Goal: Task Accomplishment & Management: Complete application form

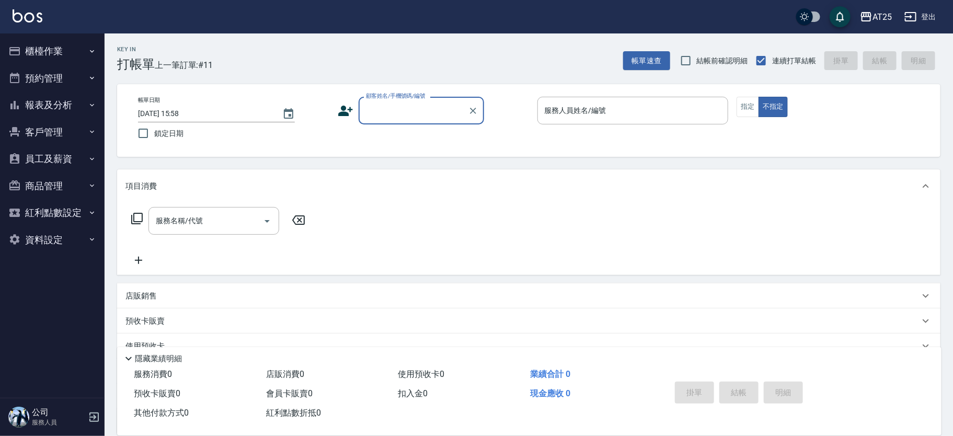
click at [432, 124] on div "顧客姓名/手機號碼/編號" at bounding box center [421, 111] width 125 height 28
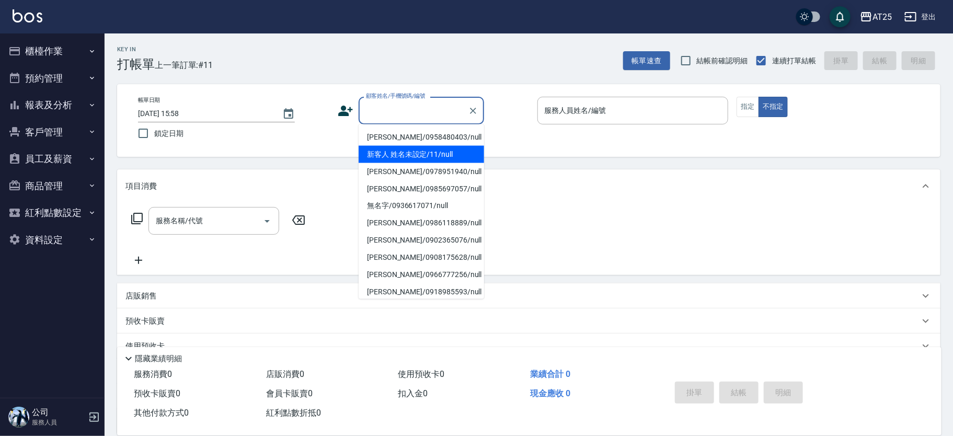
click at [455, 146] on li "新客人 姓名未設定/11/null" at bounding box center [421, 154] width 125 height 17
type input "新客人 姓名未設定/11/null"
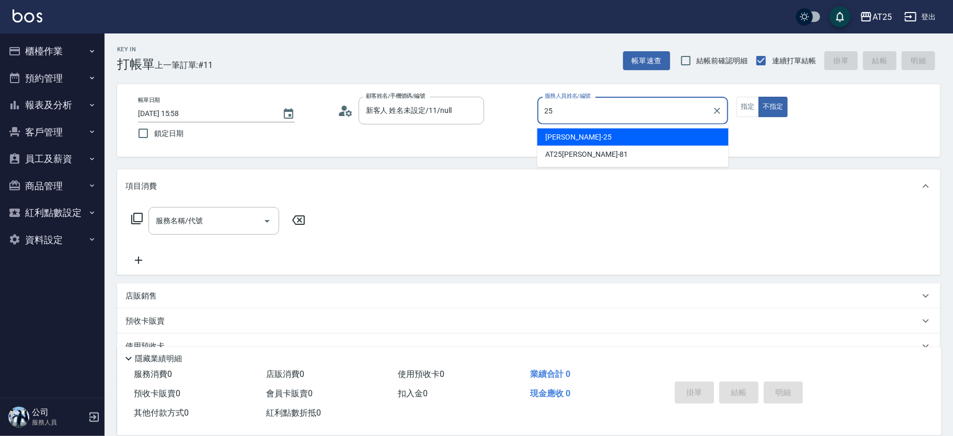
type input "Evan-25"
type button "false"
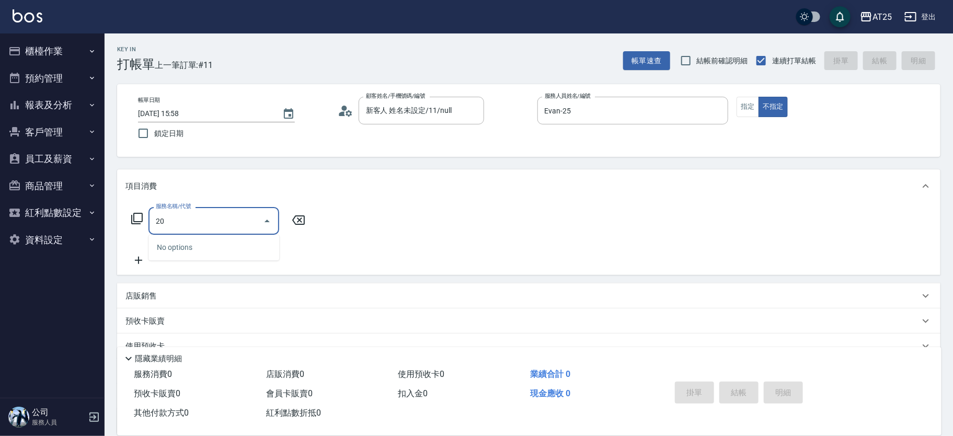
type input "201"
type input "30"
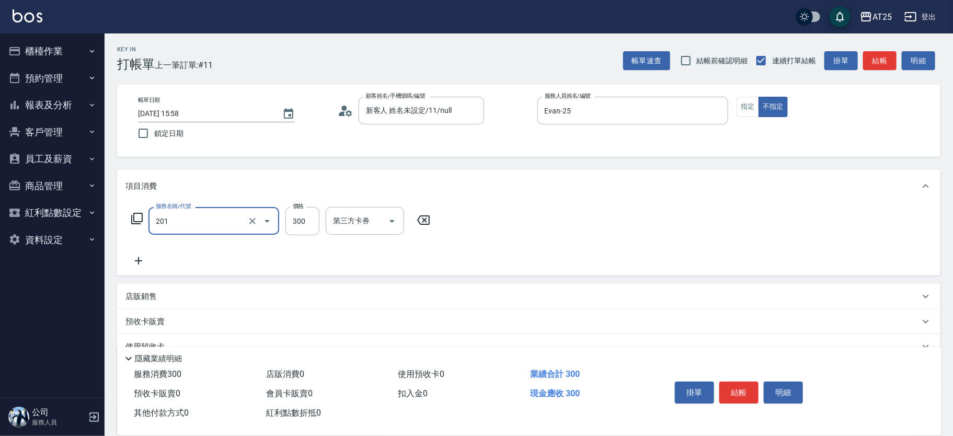
type input "洗髮(201)"
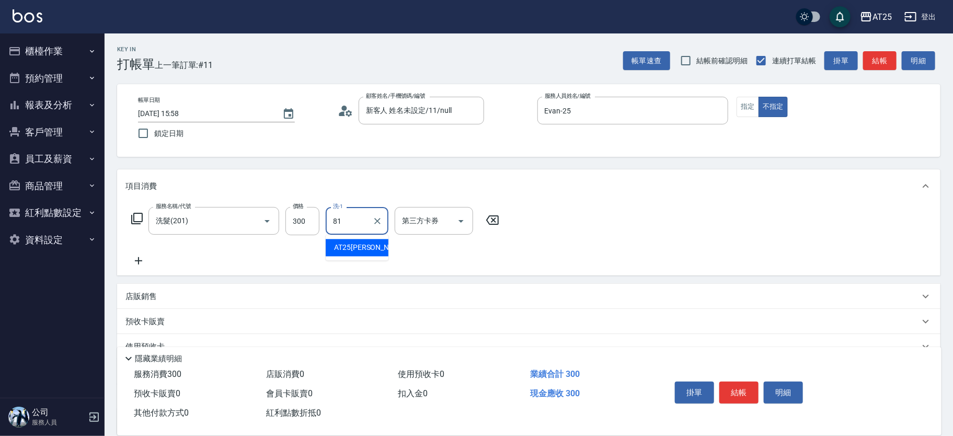
type input "AT25[PERSON_NAME]-81"
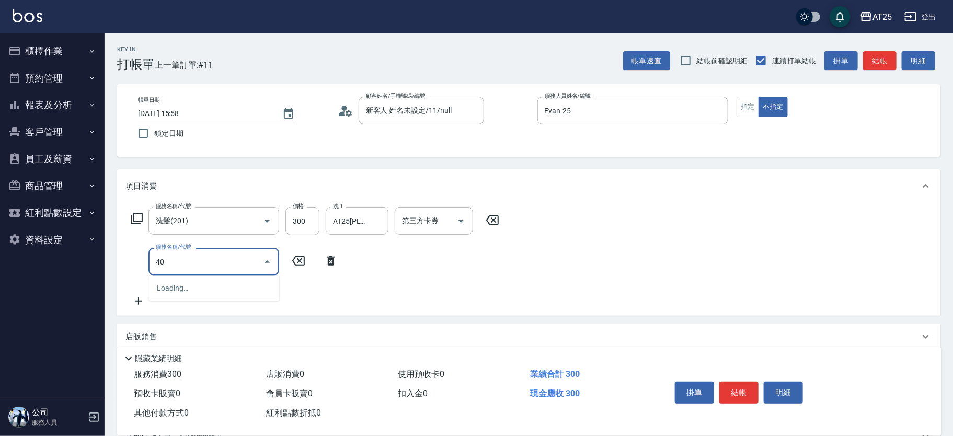
type input "401"
type input "60"
type input "剪髮(401)"
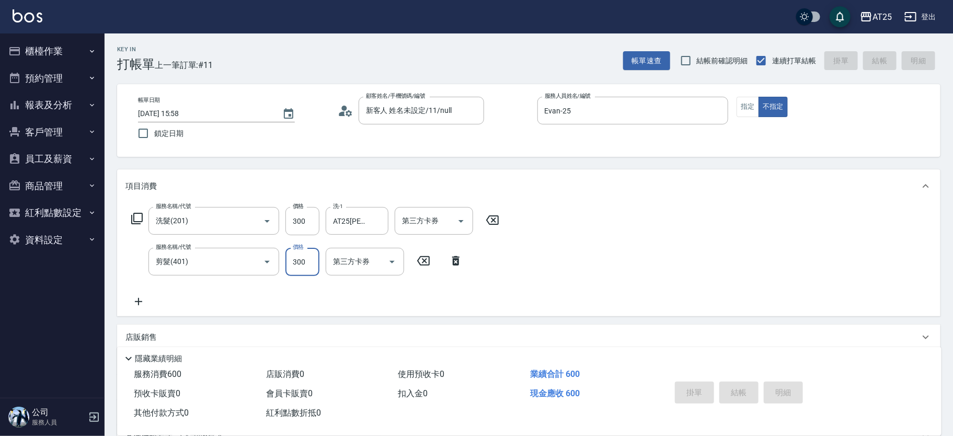
type input "[DATE] 16:02"
type input "0"
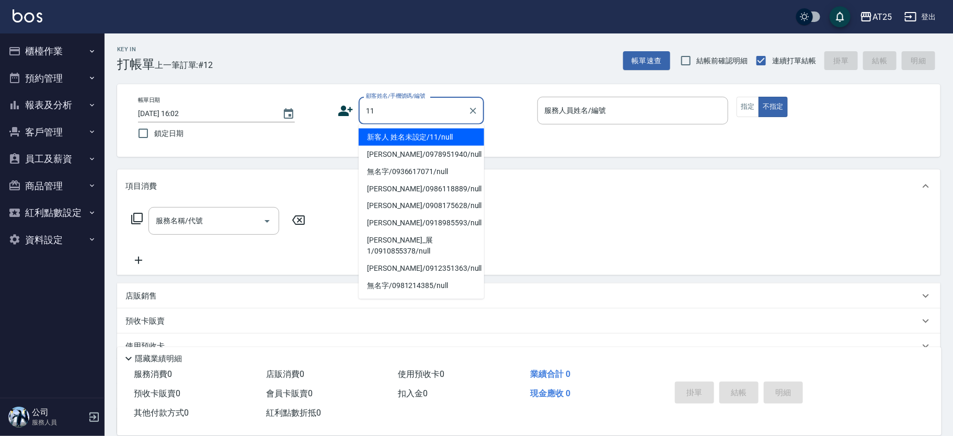
type input "新客人 姓名未設定/11/null"
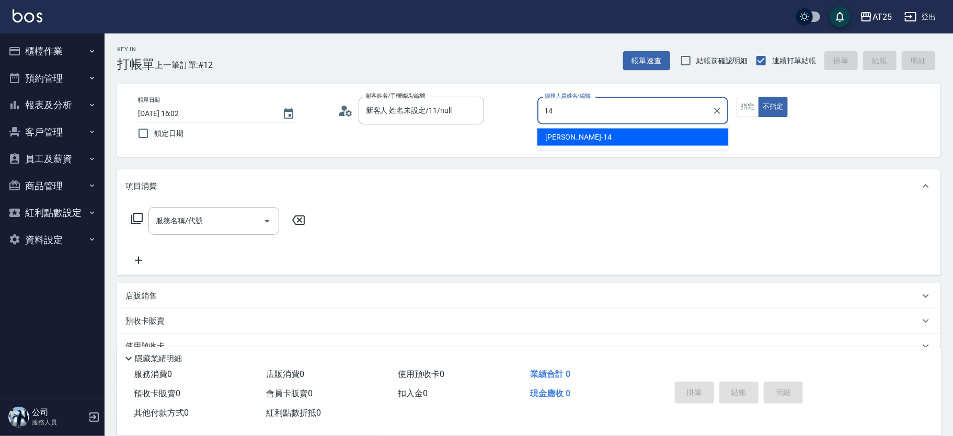
type input "Ken-14"
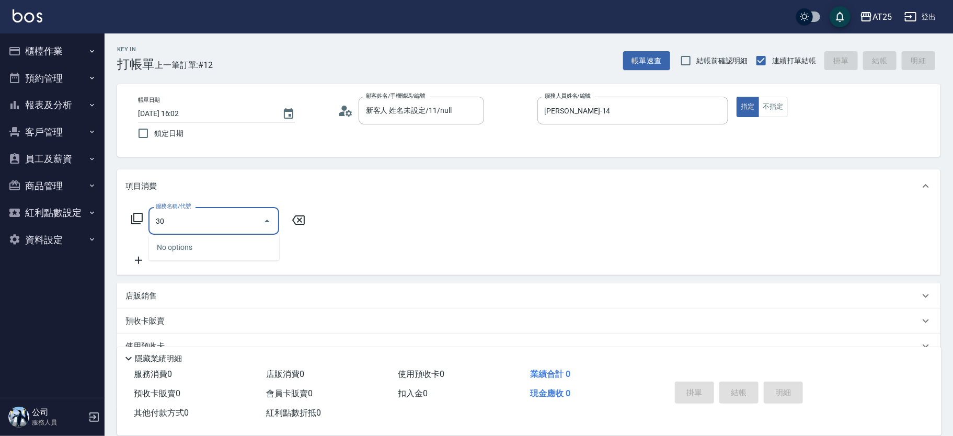
type input "301"
type input "150"
type input "燙髮(301)"
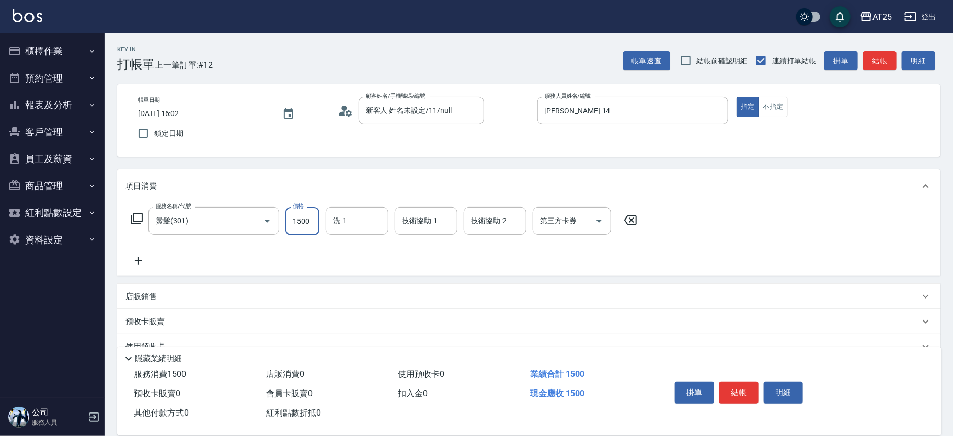
type input "0"
type input "350"
type input "3500"
type input "AT25小伶-81"
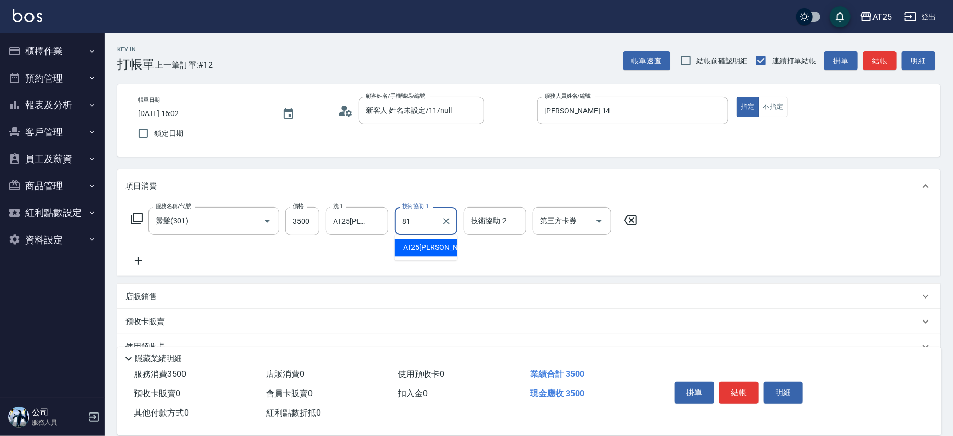
type input "AT25小伶-81"
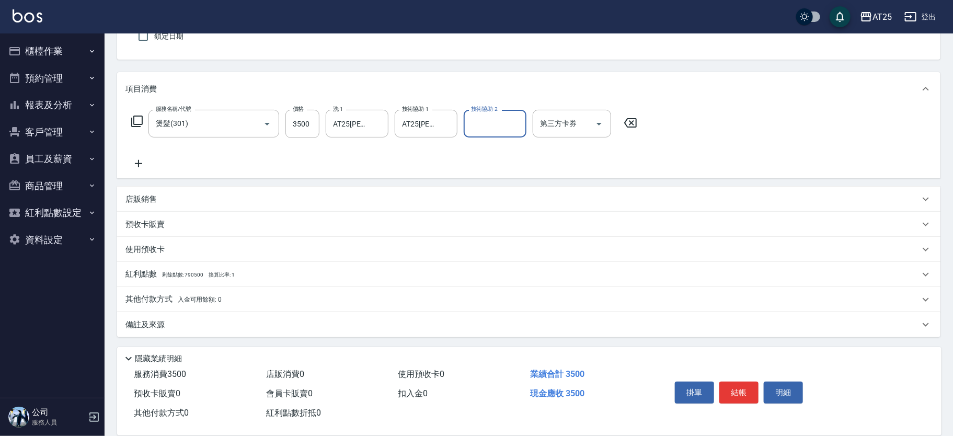
click at [152, 303] on p "其他付款方式 入金可用餘額: 0" at bounding box center [173, 300] width 96 height 12
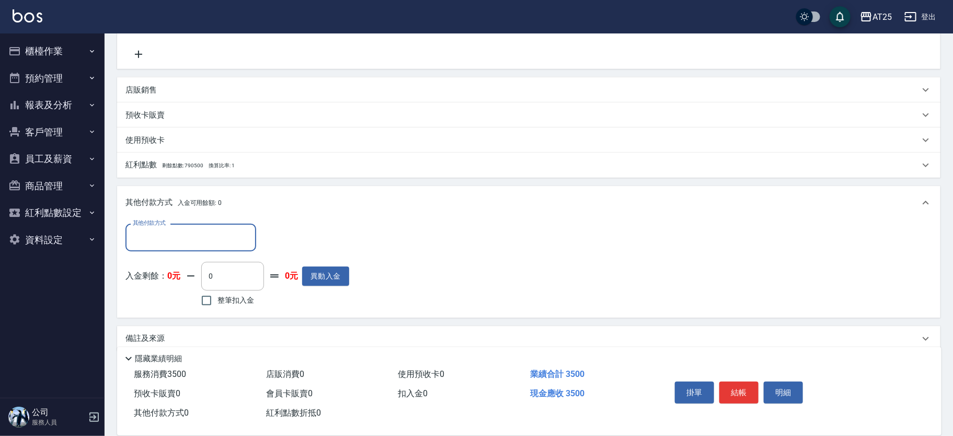
scroll to position [220, 0]
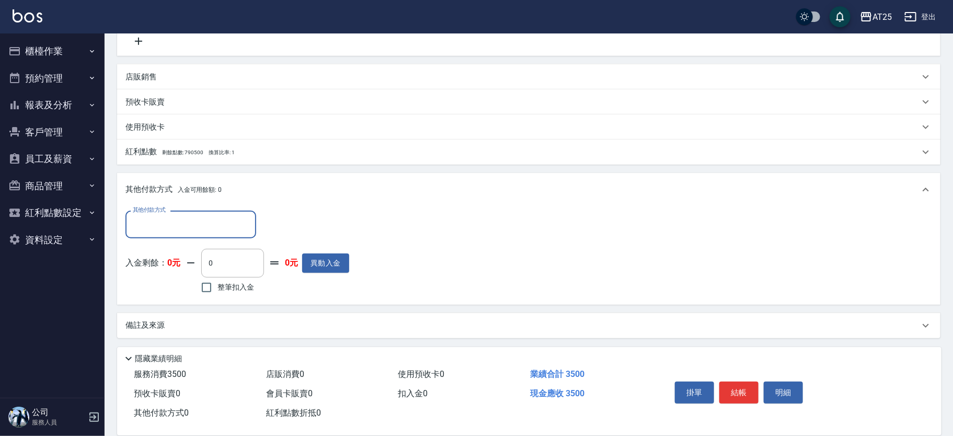
click at [150, 220] on input "其他付款方式" at bounding box center [190, 224] width 121 height 18
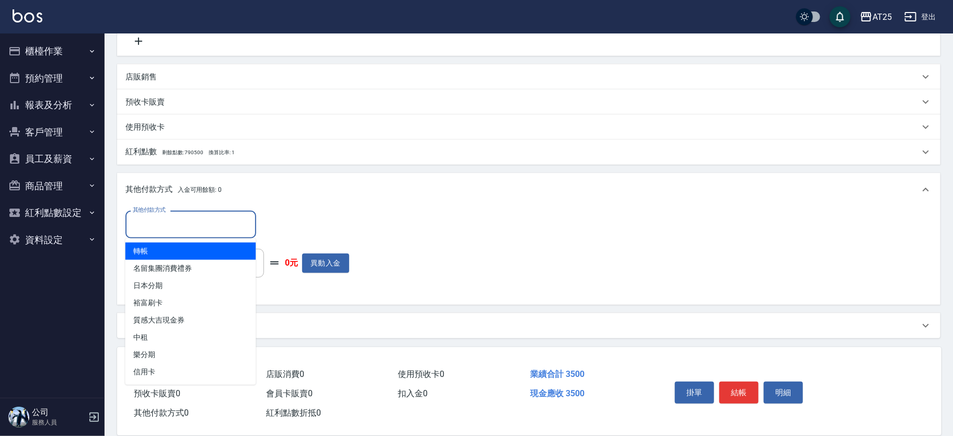
click at [170, 243] on span "轉帳" at bounding box center [190, 251] width 131 height 17
type input "轉帳"
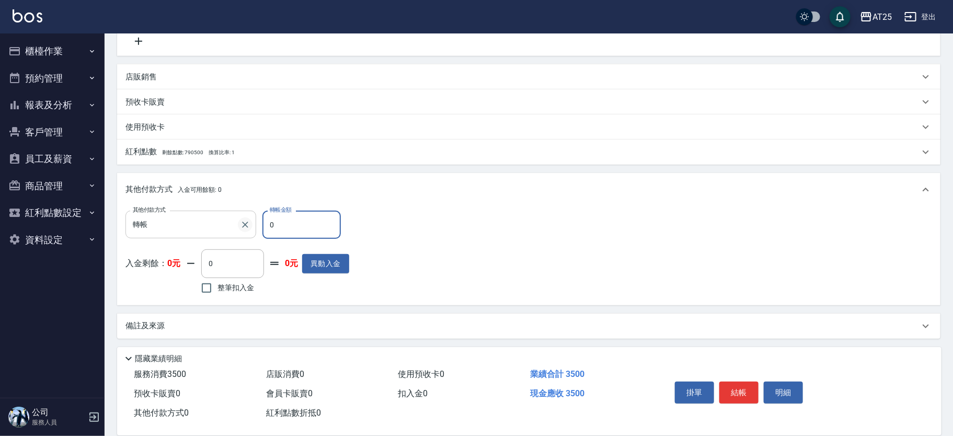
drag, startPoint x: 261, startPoint y: 237, endPoint x: 242, endPoint y: 224, distance: 23.3
click at [242, 224] on div "其他付款方式 轉帳 其他付款方式 轉帳金額 0 轉帳金額" at bounding box center [237, 225] width 224 height 28
type input "340"
type input "35"
type input "310"
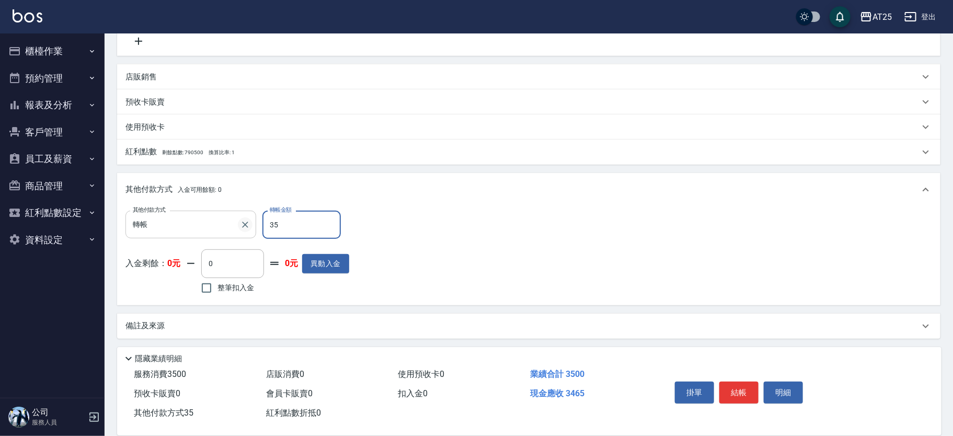
type input "350"
type input "0"
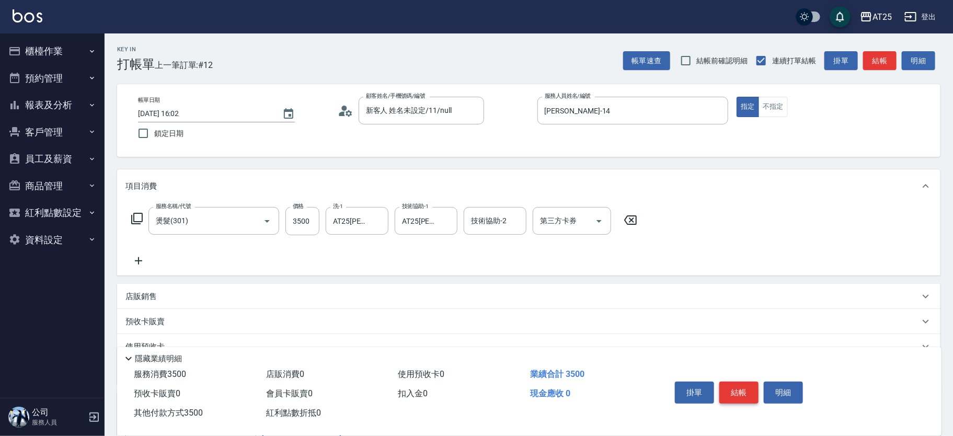
type input "3500"
click at [744, 382] on button "結帳" at bounding box center [738, 393] width 39 height 22
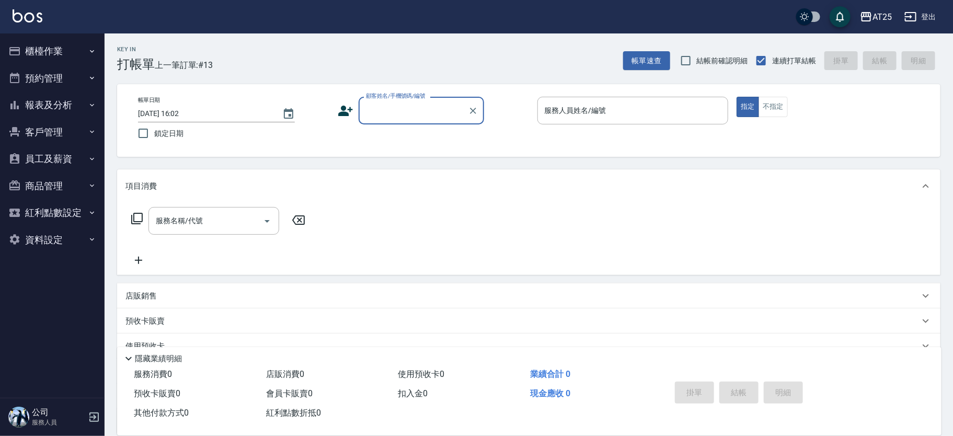
click at [400, 111] on input "顧客姓名/手機號碼/編號" at bounding box center [413, 110] width 100 height 18
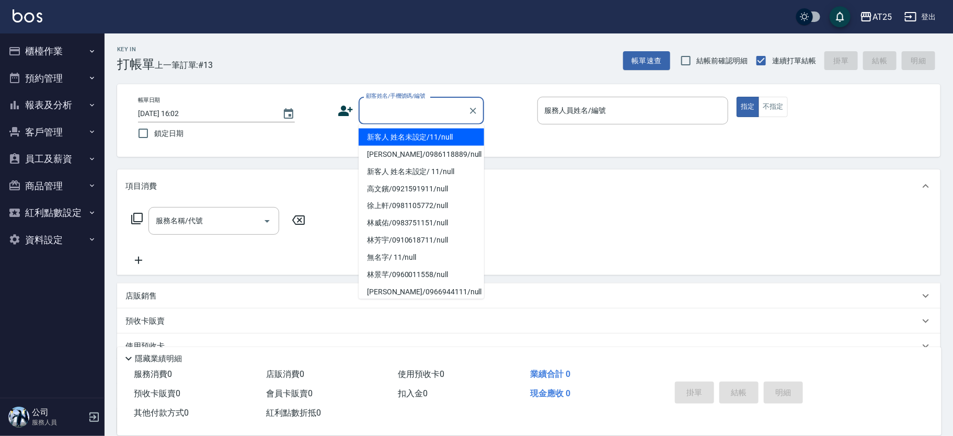
click at [426, 129] on li "新客人 姓名未設定/11/null" at bounding box center [421, 137] width 125 height 17
type input "新客人 姓名未設定/11/null"
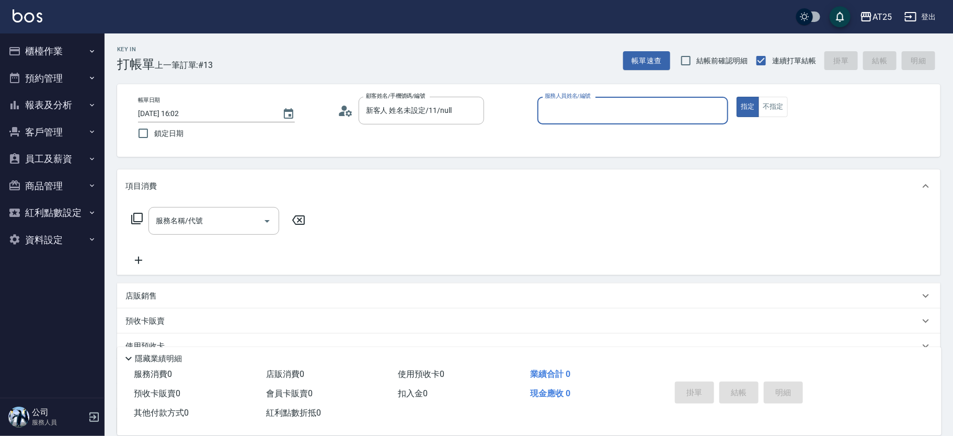
type input "4"
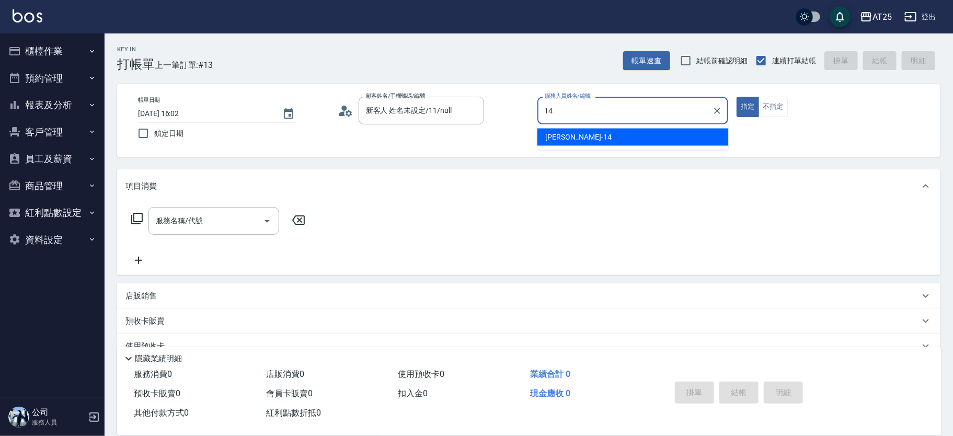
type input "Ken-14"
type button "true"
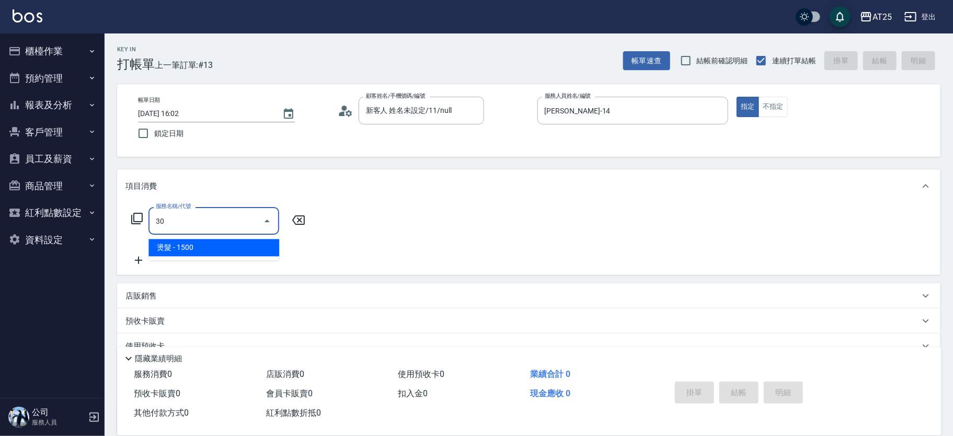
type input "3"
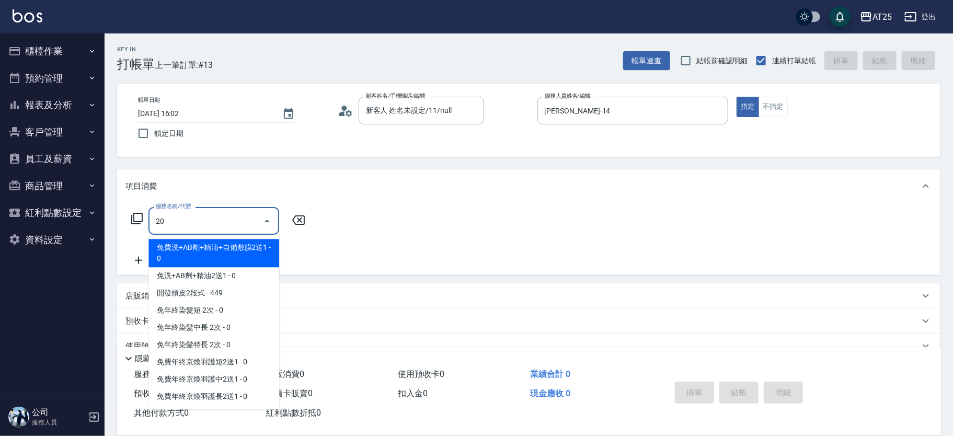
type input "201"
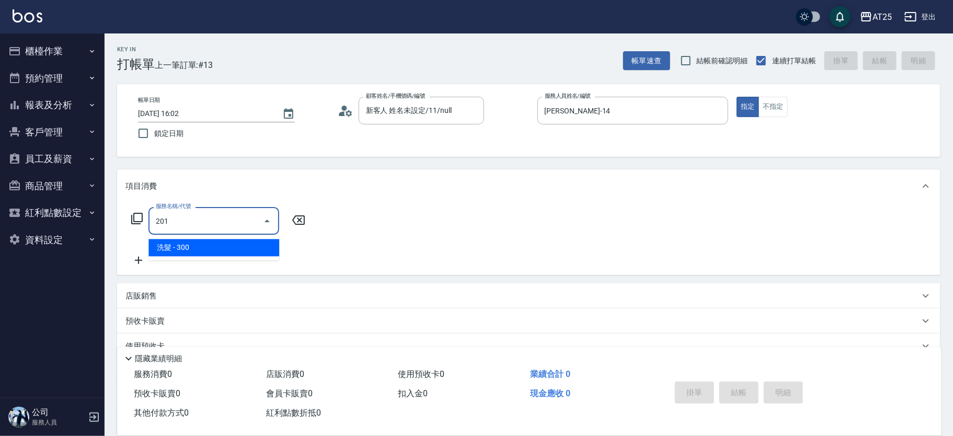
type input "30"
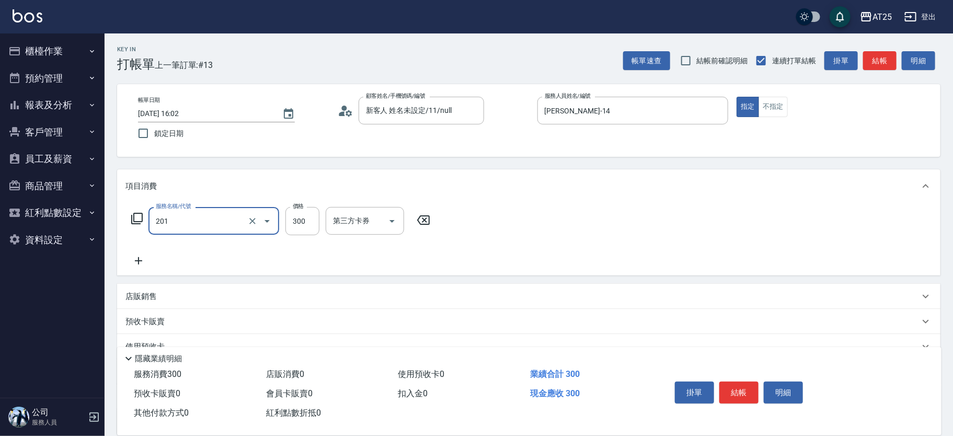
type input "洗髮(201)"
type input "0"
type input "44"
type input "40"
type input "440"
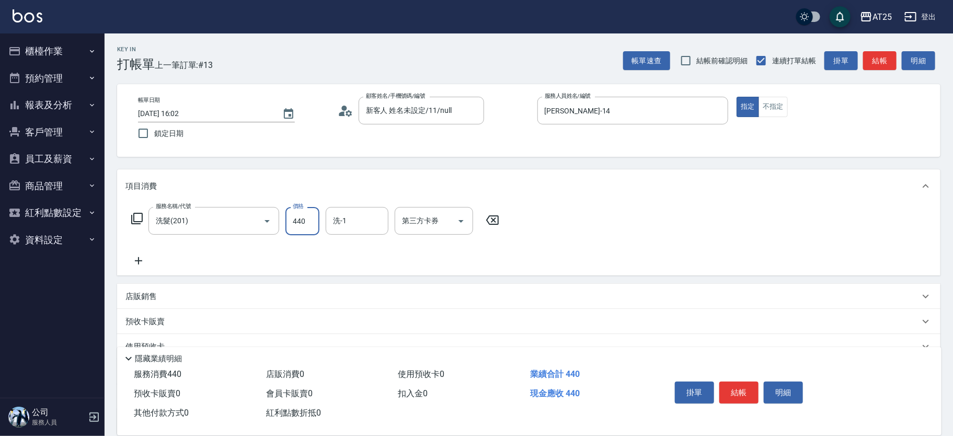
type input "440"
type input "4400"
type input "40"
type input "440"
type input "0"
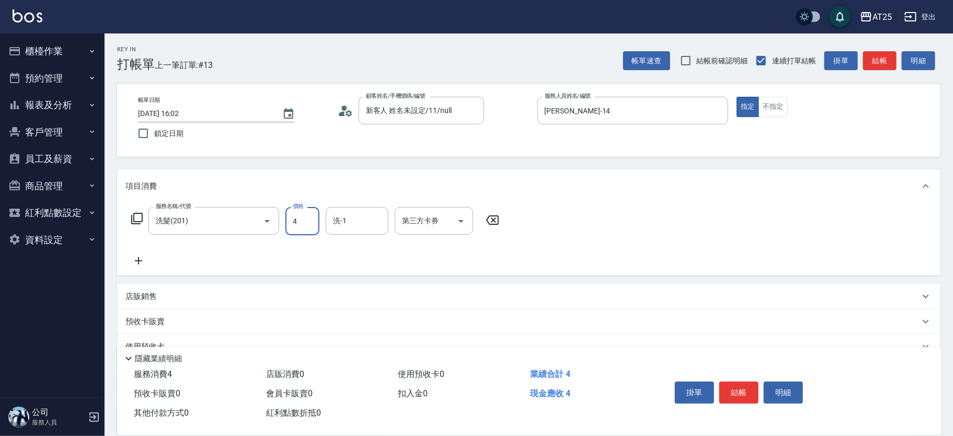
type input "40"
type input "400"
type input "AT25小伶-81"
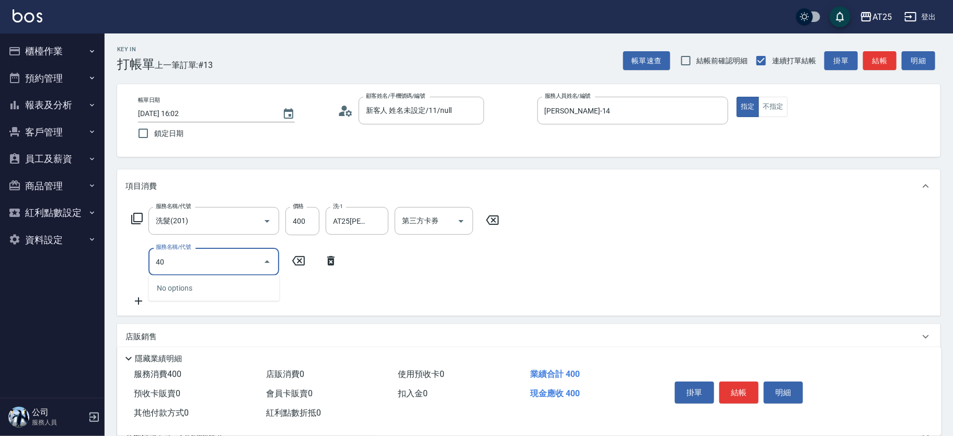
type input "401"
type input "70"
type input "剪髮(401)"
type input "40"
type input "80"
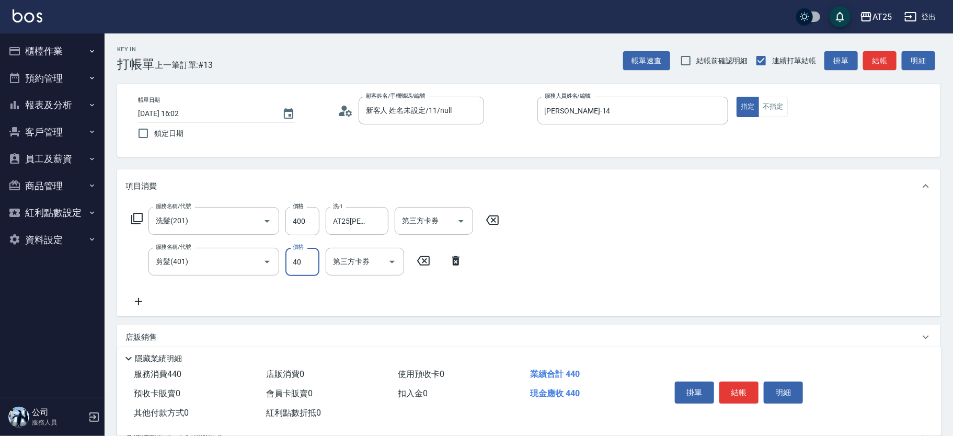
type input "400"
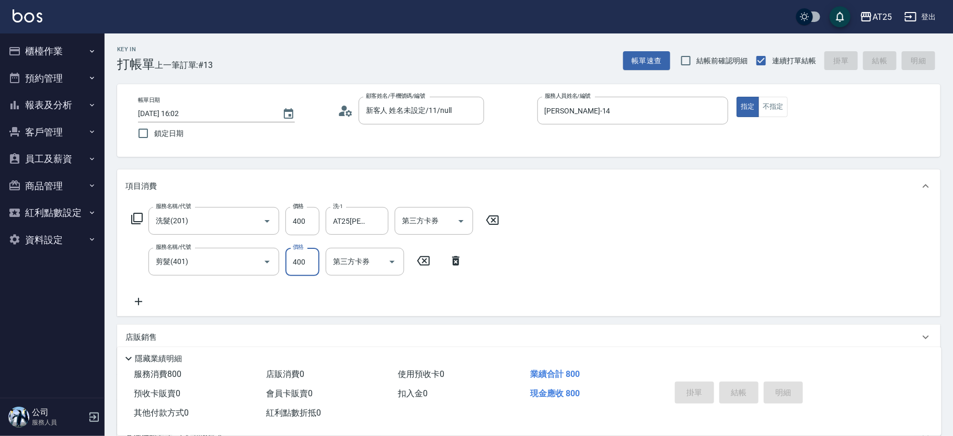
type input "2025/10/12 16:04"
type input "0"
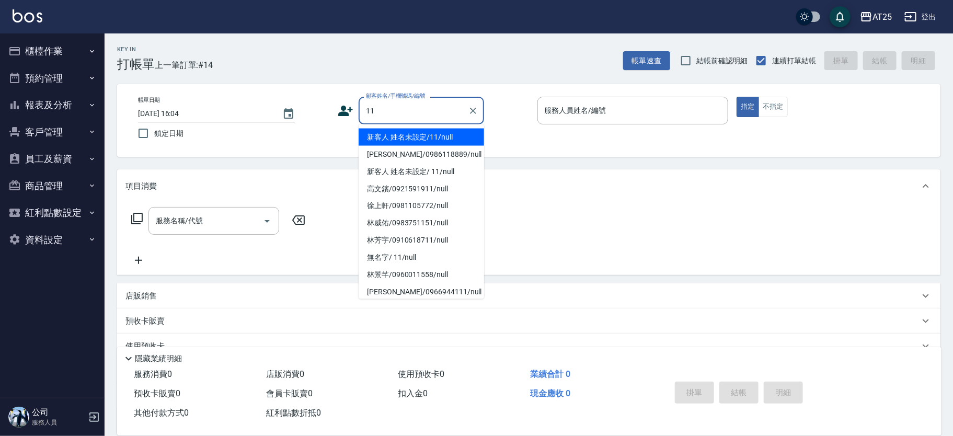
type input "新客人 姓名未設定/11/null"
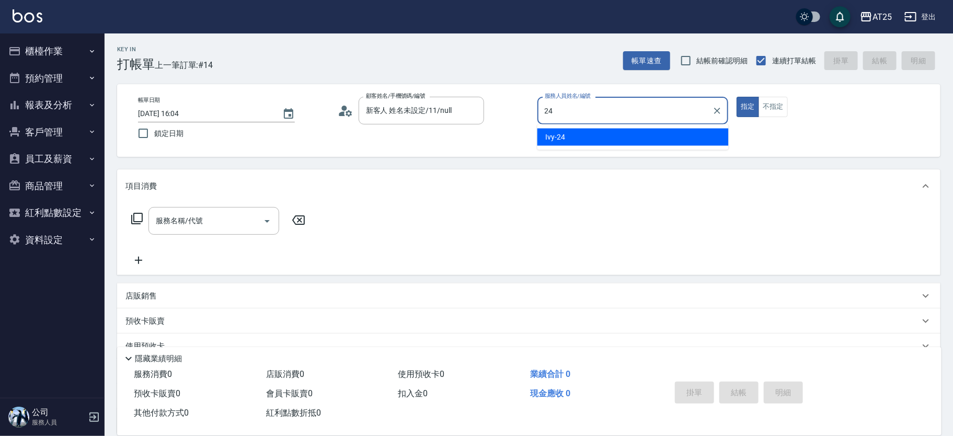
type input "Ivy-24"
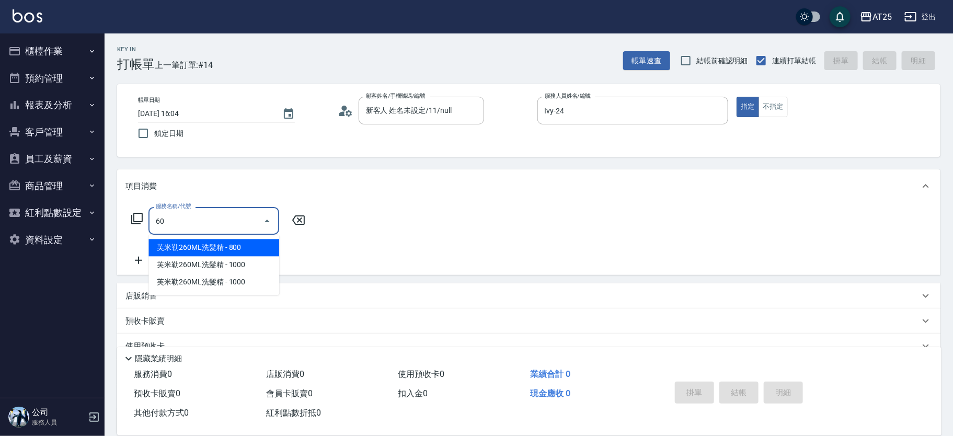
type input "601"
type input "100"
type input "自備護髮(1000上)(601)"
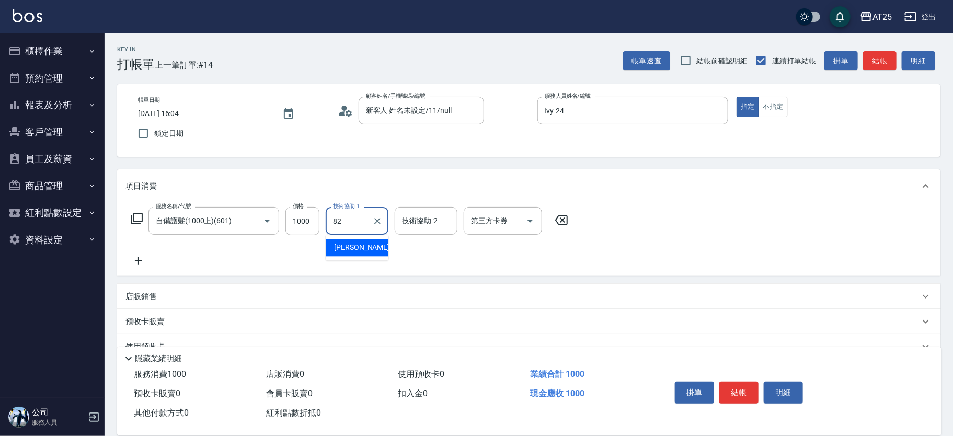
type input "小曼-82"
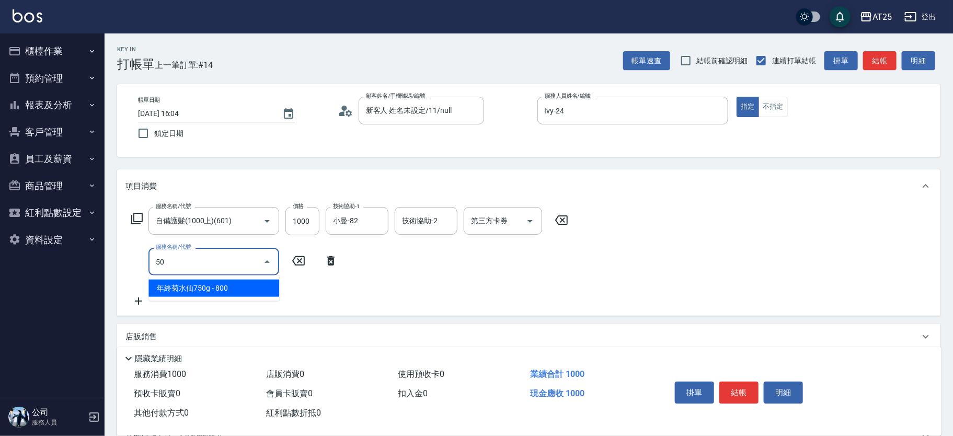
type input "501"
type input "200"
type input "染髮(501)"
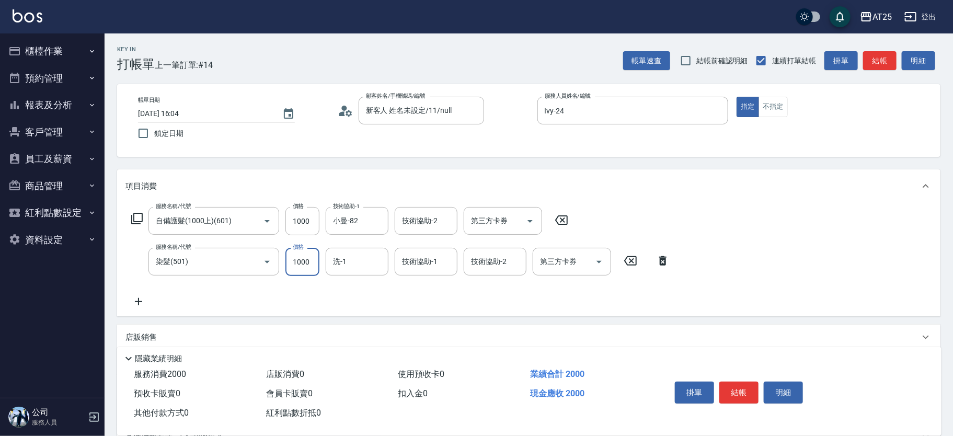
type input "100"
type input "17"
type input "110"
type input "179"
type input "270"
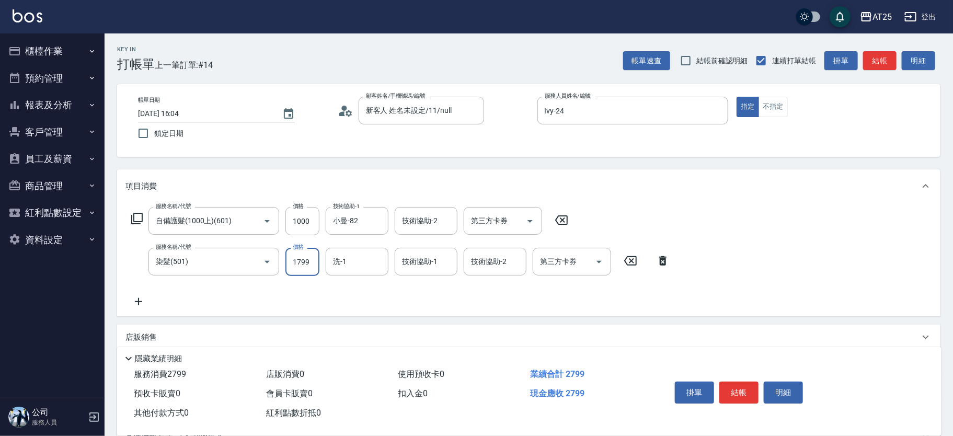
type input "1799"
type input "小曼-82"
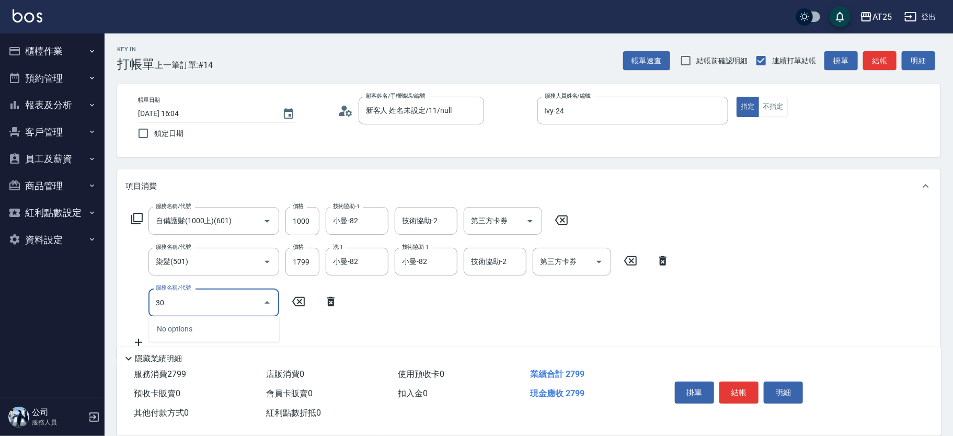
type input "301"
type input "420"
type input "燙髮(301)"
type input "280"
type input "100"
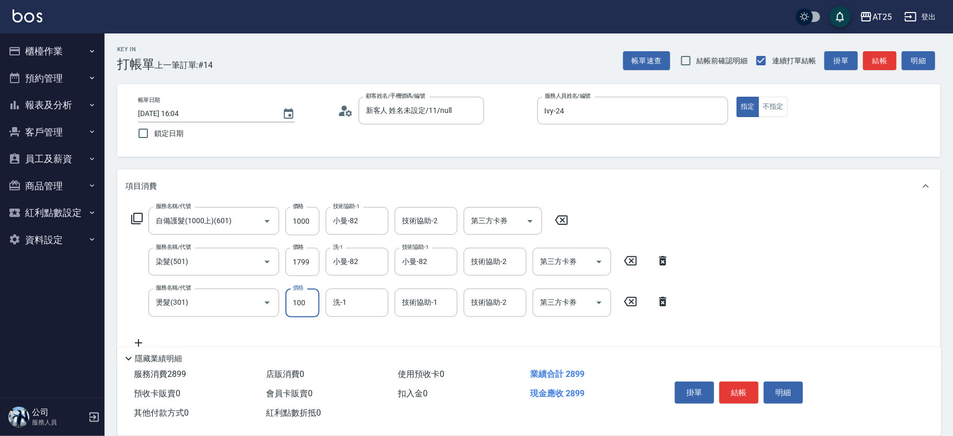
type input "370"
type input "1000"
type input "小曼-82"
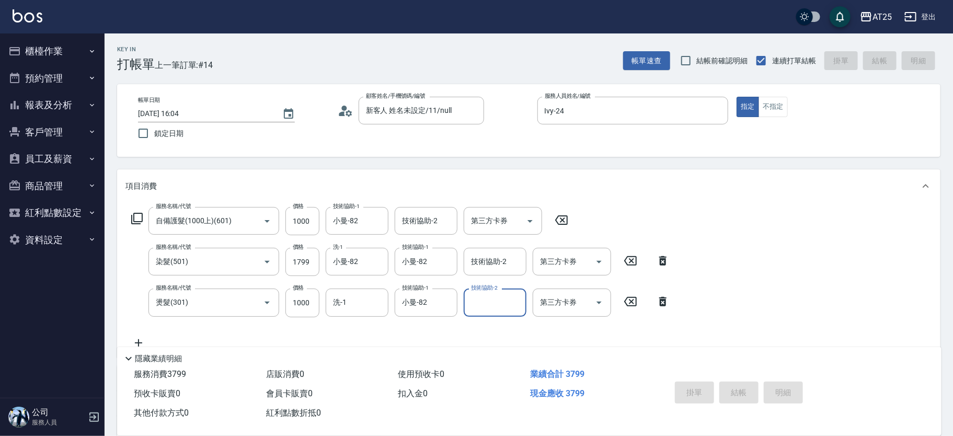
type input "0"
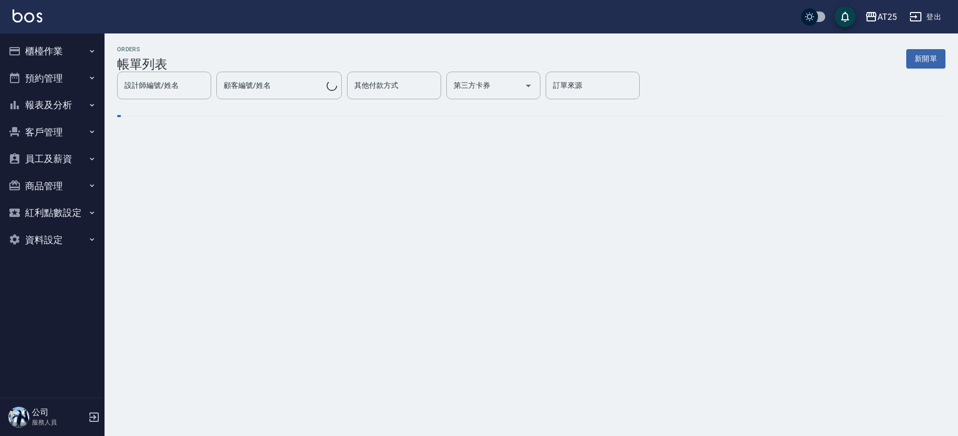
drag, startPoint x: 957, startPoint y: 142, endPoint x: 957, endPoint y: 163, distance: 20.9
click at [957, 163] on div "ORDERS 帳單列表 新開單 設計師編號/姓名 設計師編號/姓名 顧客編號/姓名 顧客編號/姓名 其他付款方式 其他付款方式 第三方卡券 第三方卡券 訂單來…" at bounding box center [479, 218] width 958 height 436
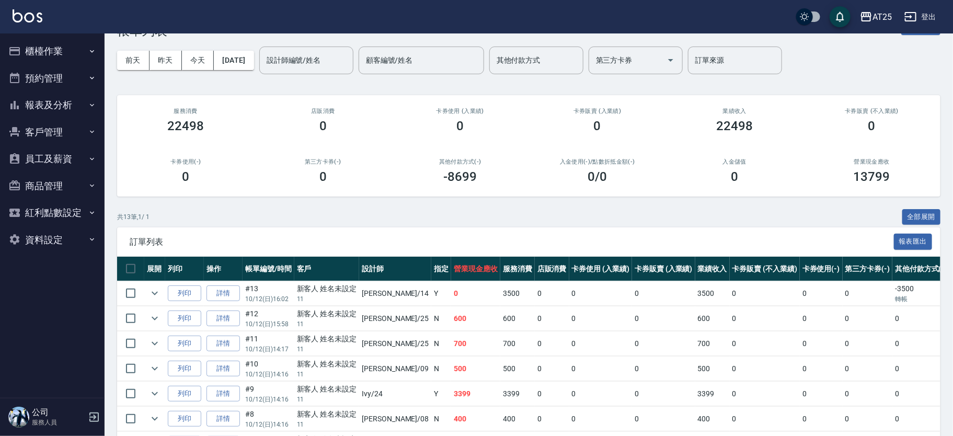
scroll to position [46, 0]
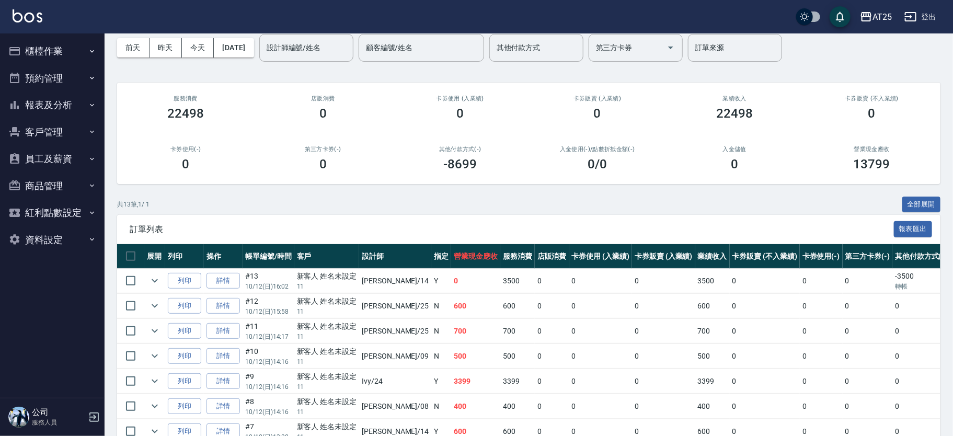
click at [225, 308] on link "詳情" at bounding box center [223, 306] width 33 height 16
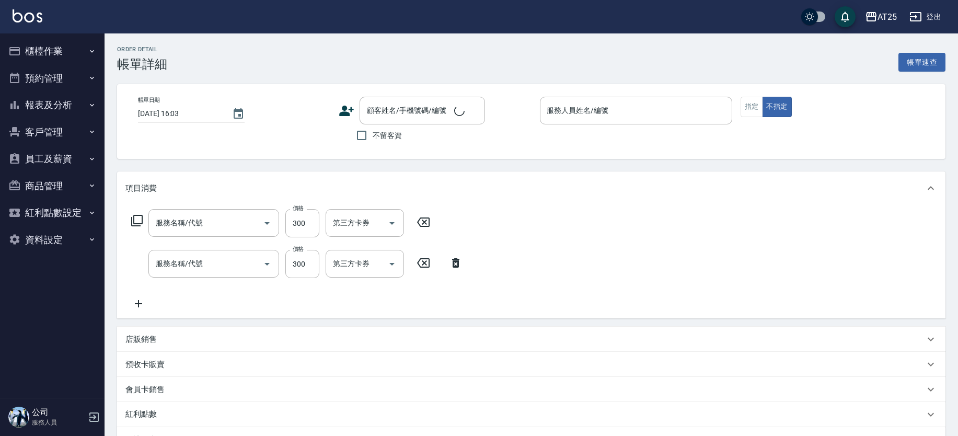
type input "[DATE] 15:58"
type input "Evan-25"
type input "60"
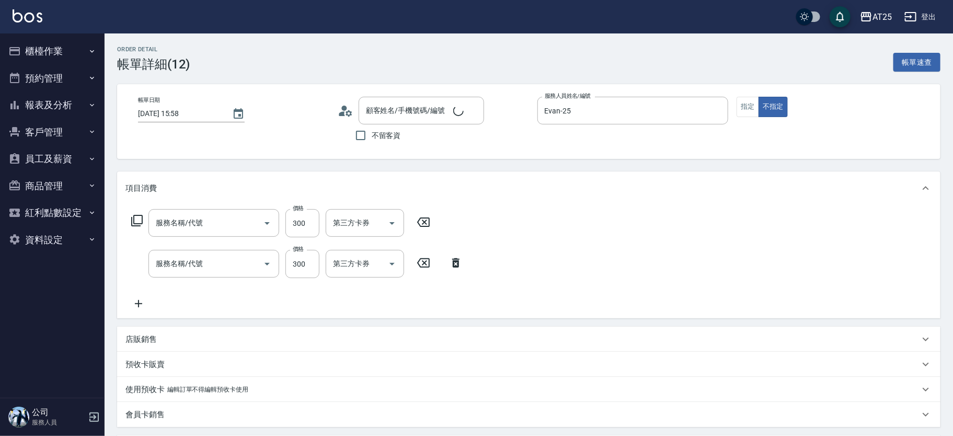
type input "剪髮(401)"
type input "洗髮(201)"
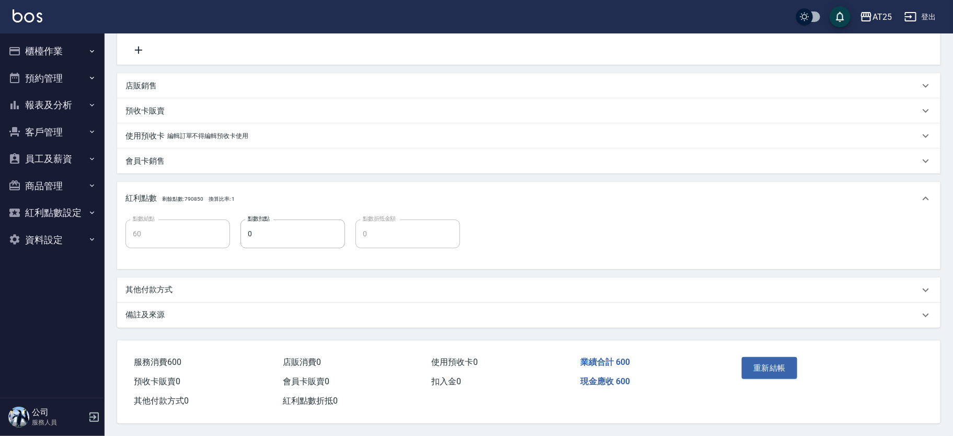
type input "新客人 姓名未設定/11/null"
click at [180, 284] on div "其他付款方式" at bounding box center [522, 289] width 794 height 11
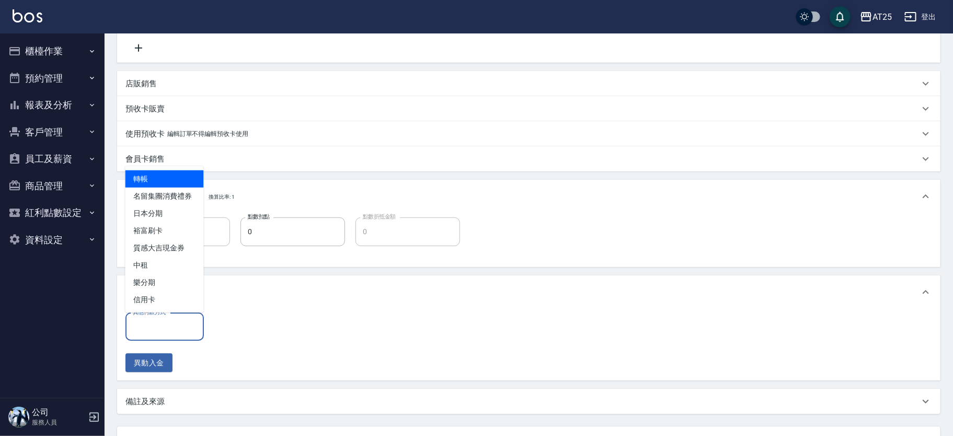
click at [174, 327] on input "其他付款方式" at bounding box center [164, 327] width 69 height 18
click at [174, 175] on span "轉帳" at bounding box center [164, 178] width 78 height 17
type input "轉帳"
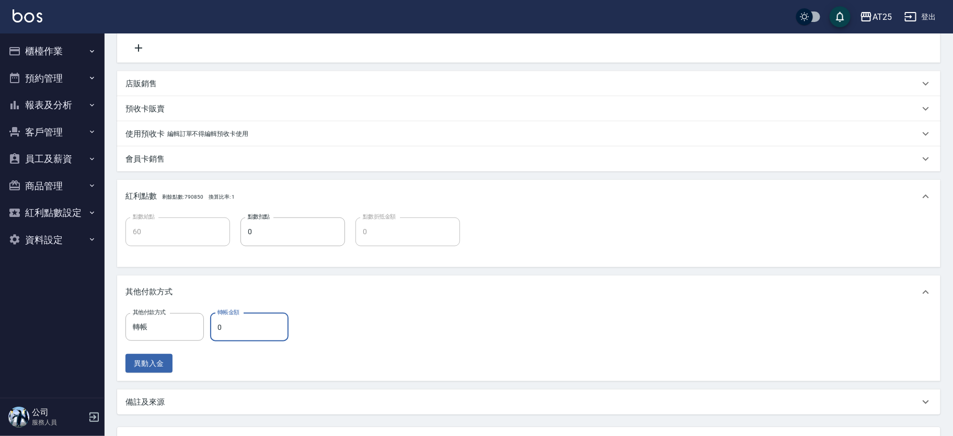
type input "50"
type input "60"
type input "0"
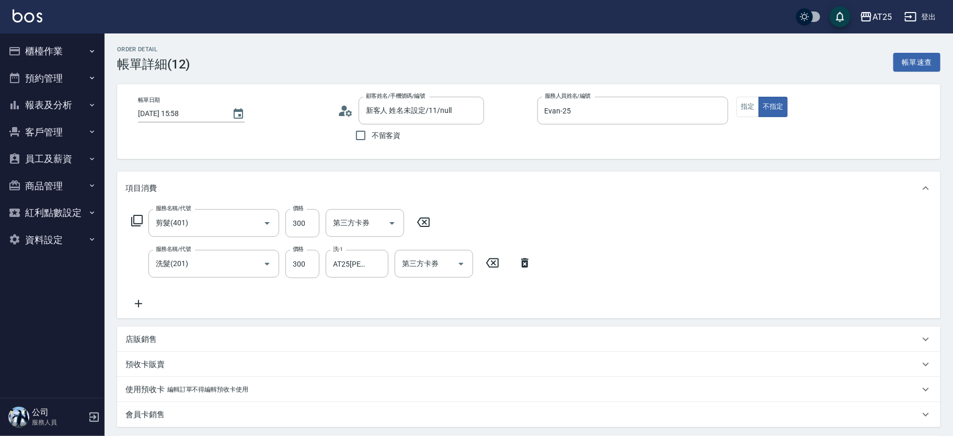
scroll to position [345, 0]
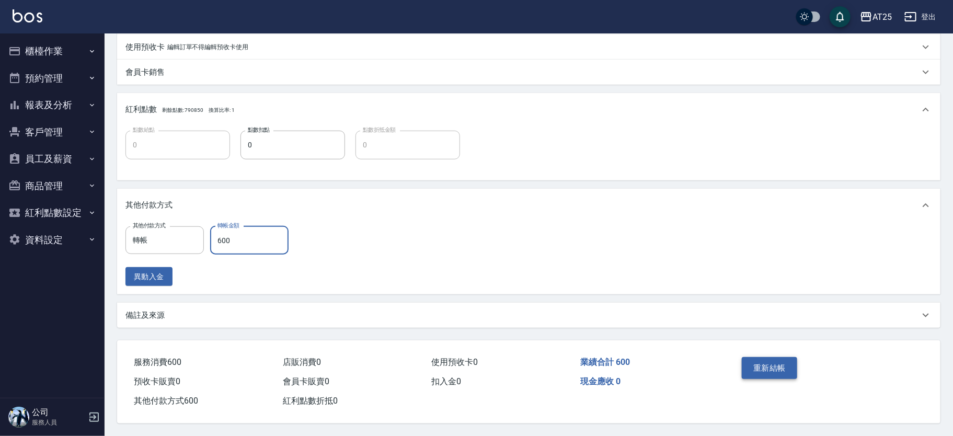
type input "600"
click at [778, 365] on button "重新結帳" at bounding box center [769, 368] width 55 height 22
